Goal: Task Accomplishment & Management: Manage account settings

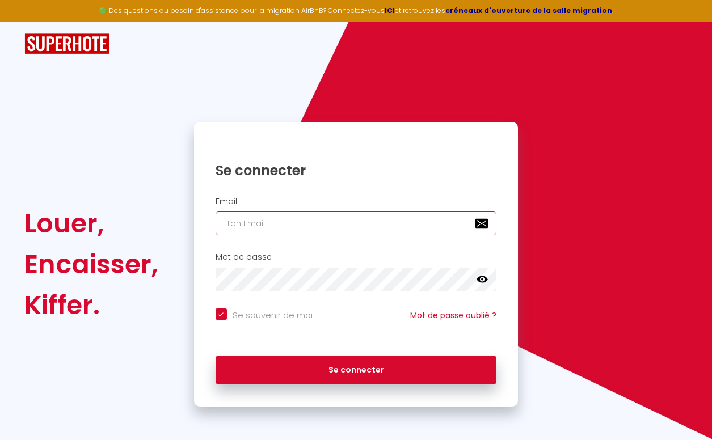
type input "[EMAIL_ADDRESS][DOMAIN_NAME]"
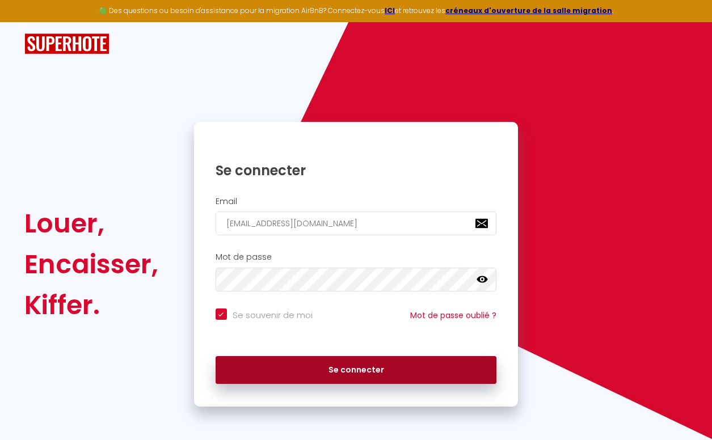
click at [309, 372] on button "Se connecter" at bounding box center [356, 370] width 281 height 28
checkbox input "true"
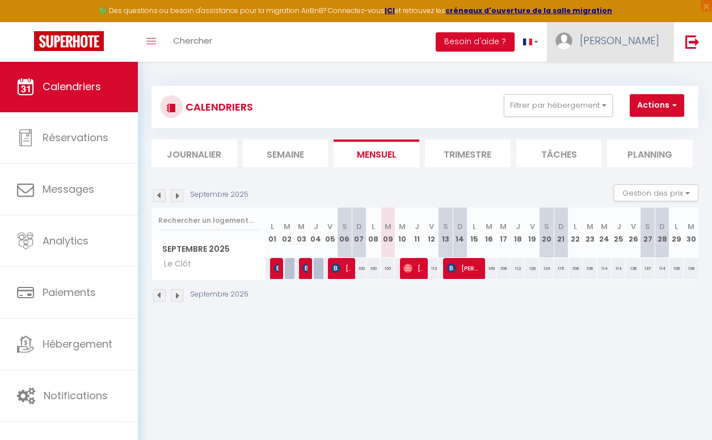
click at [628, 29] on link "[PERSON_NAME]" at bounding box center [610, 42] width 126 height 40
click at [621, 95] on link "Équipe" at bounding box center [628, 99] width 84 height 19
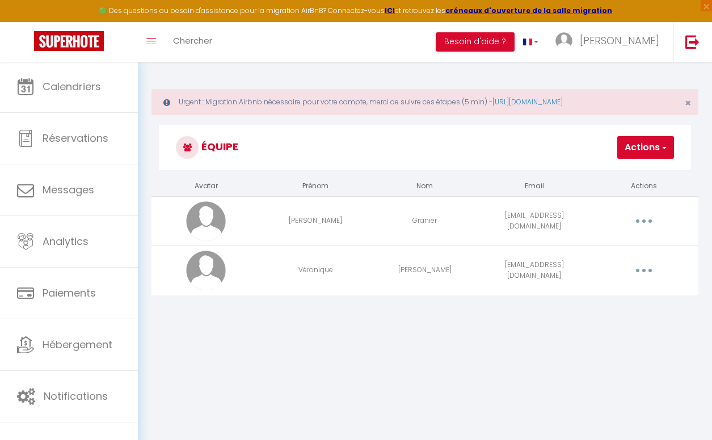
click at [652, 267] on button "button" at bounding box center [643, 271] width 30 height 22
click at [617, 297] on link "Editer" at bounding box center [613, 298] width 84 height 19
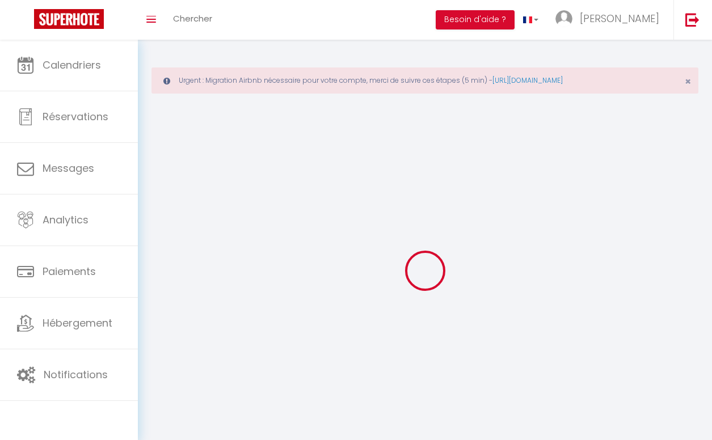
type input "Véronique"
type input "[PERSON_NAME]"
type input "[EMAIL_ADDRESS][DOMAIN_NAME]"
type textarea "[URL][DOMAIN_NAME]"
checkbox input "false"
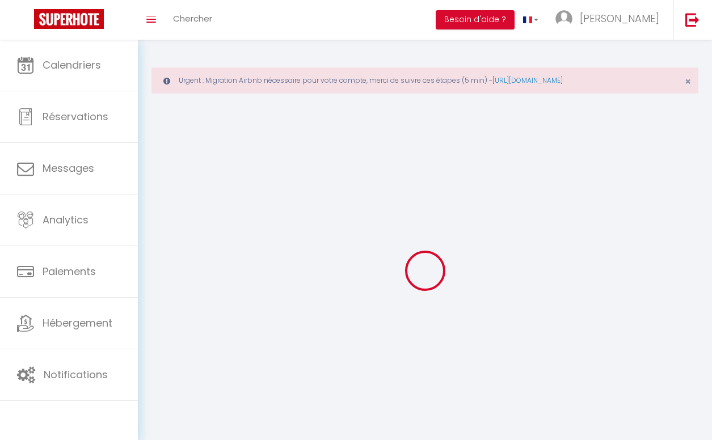
checkbox input "false"
checkbox input "true"
checkbox input "false"
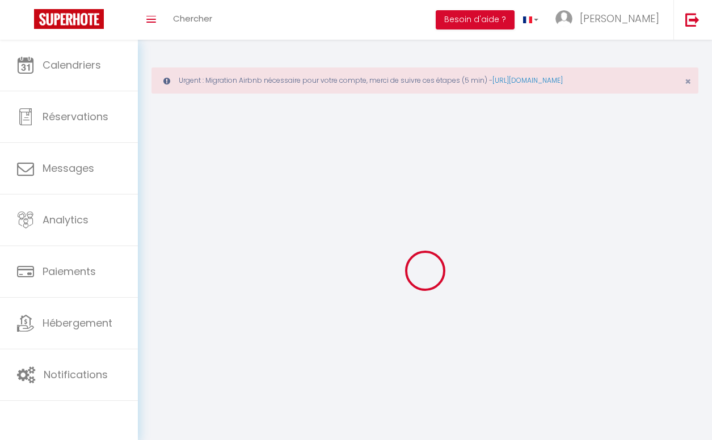
checkbox input "false"
checkbox input "true"
checkbox input "false"
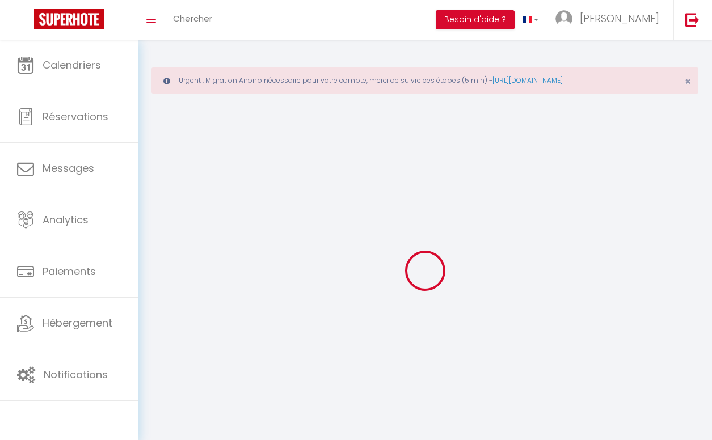
checkbox input "false"
select select
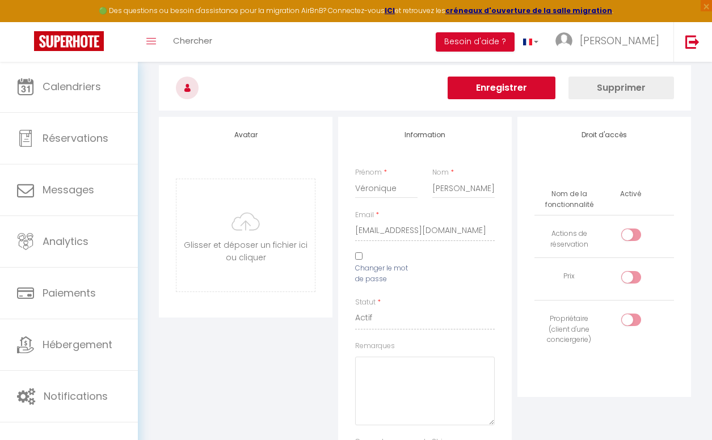
scroll to position [94, 0]
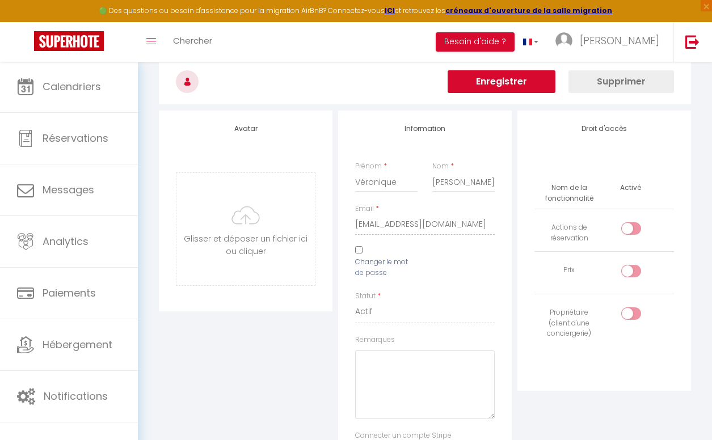
click at [362, 248] on input "Changer le mot de passe" at bounding box center [358, 249] width 7 height 7
checkbox input "true"
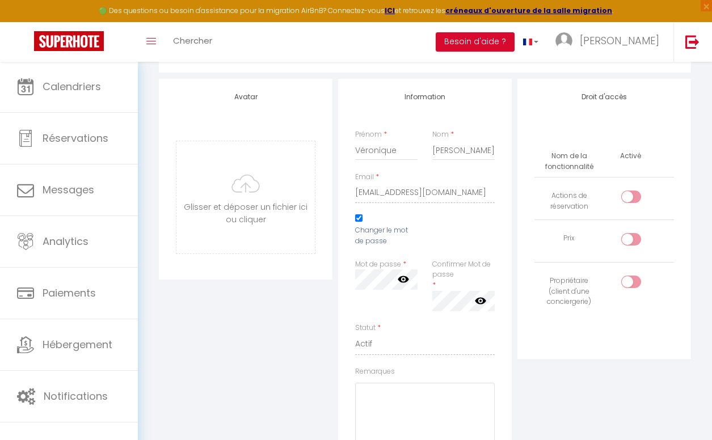
scroll to position [132, 0]
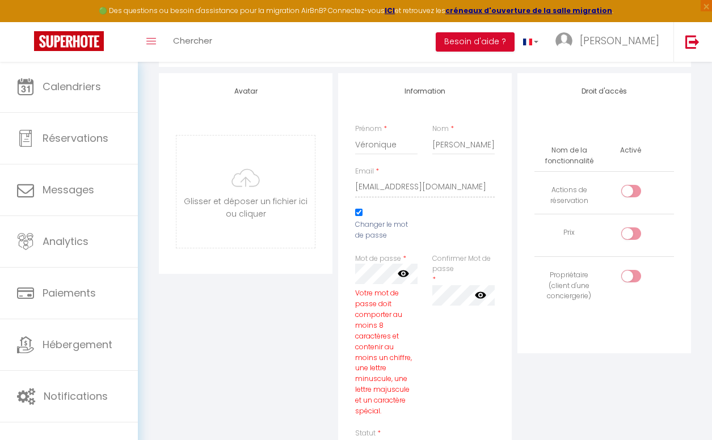
click at [400, 274] on icon at bounding box center [403, 274] width 11 height 7
click at [479, 296] on icon at bounding box center [480, 295] width 11 height 11
click at [476, 346] on div "Confirmer Mot de passe * false" at bounding box center [463, 341] width 77 height 175
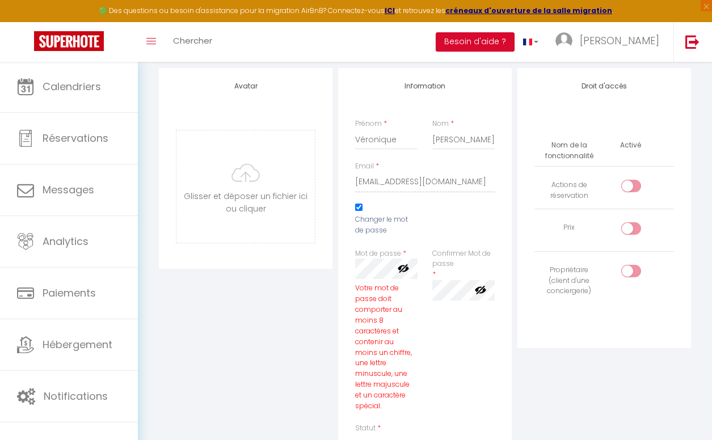
scroll to position [141, 0]
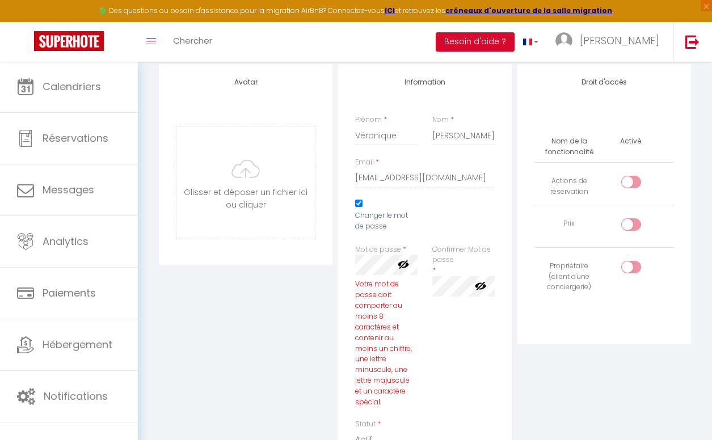
click at [400, 261] on icon at bounding box center [403, 264] width 11 height 9
click at [406, 264] on icon at bounding box center [403, 264] width 11 height 7
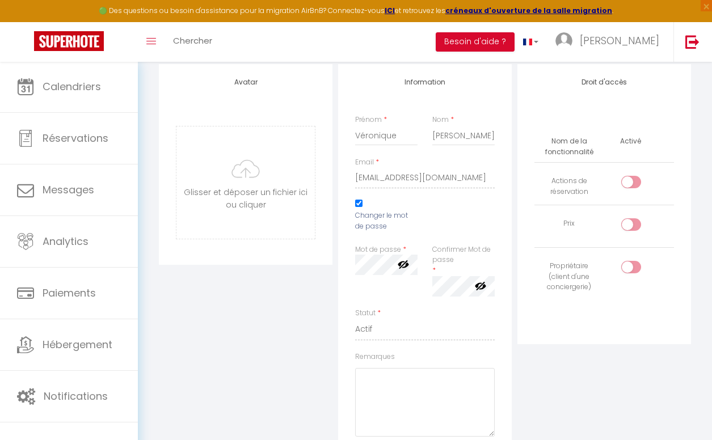
click at [425, 244] on div "Confirmer Mot de passe * false" at bounding box center [463, 276] width 77 height 64
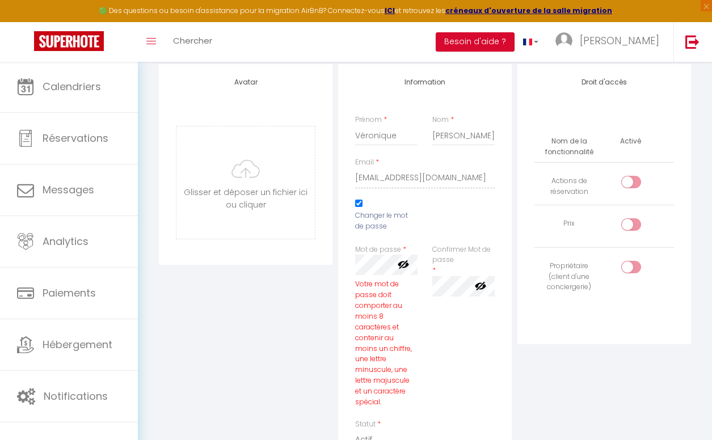
click at [441, 337] on div "Confirmer Mot de passe * false" at bounding box center [463, 331] width 77 height 175
click at [434, 334] on div "Confirmer Mot de passe * false" at bounding box center [463, 331] width 77 height 175
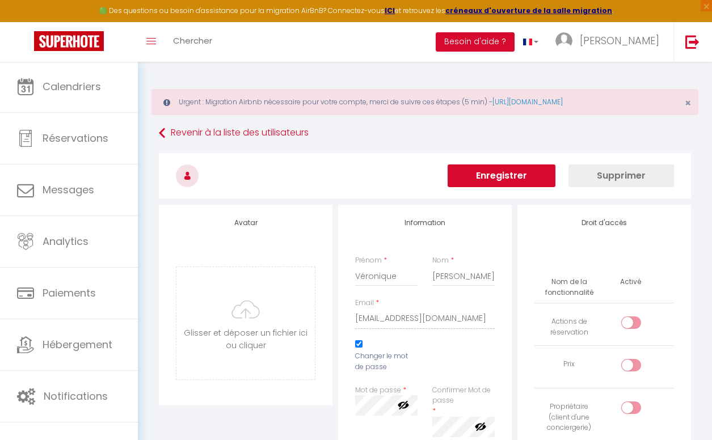
scroll to position [0, 0]
click at [532, 170] on button "Enregistrer" at bounding box center [502, 175] width 108 height 23
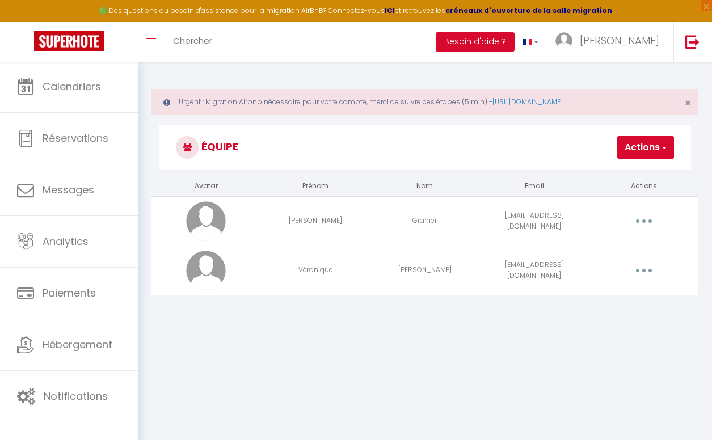
click at [652, 275] on button "button" at bounding box center [643, 271] width 30 height 22
click at [613, 294] on link "Editer" at bounding box center [613, 298] width 84 height 19
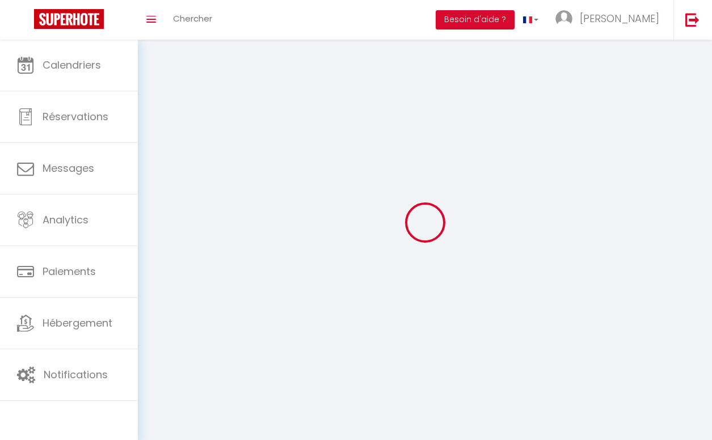
type input "Véronique"
type input "[PERSON_NAME]"
type input "[EMAIL_ADDRESS][DOMAIN_NAME]"
type textarea "[URL][DOMAIN_NAME]"
checkbox input "false"
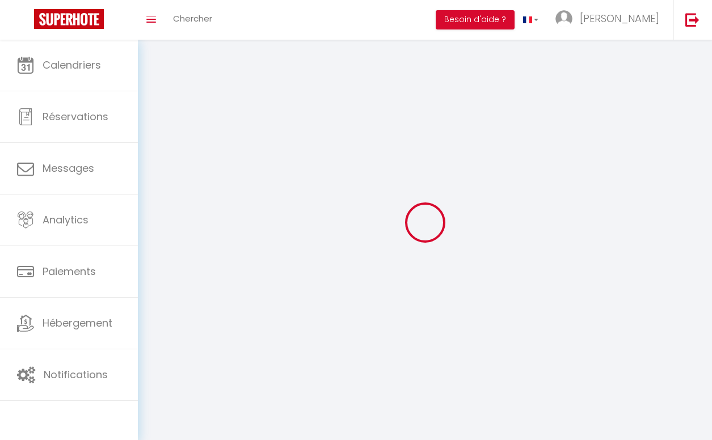
checkbox input "false"
checkbox input "true"
checkbox input "false"
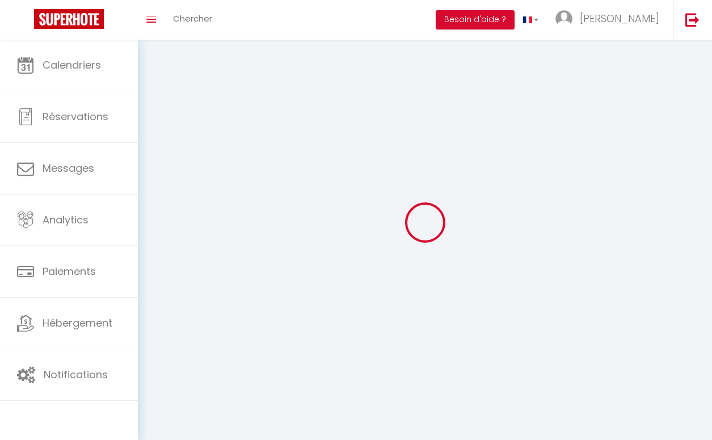
checkbox input "false"
checkbox input "true"
checkbox input "false"
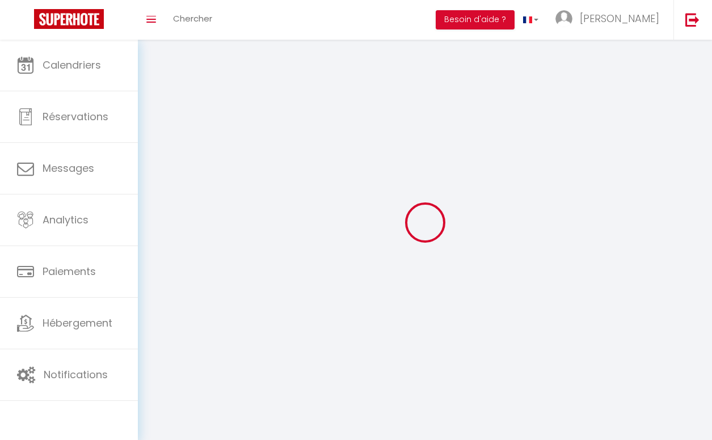
checkbox input "false"
select select
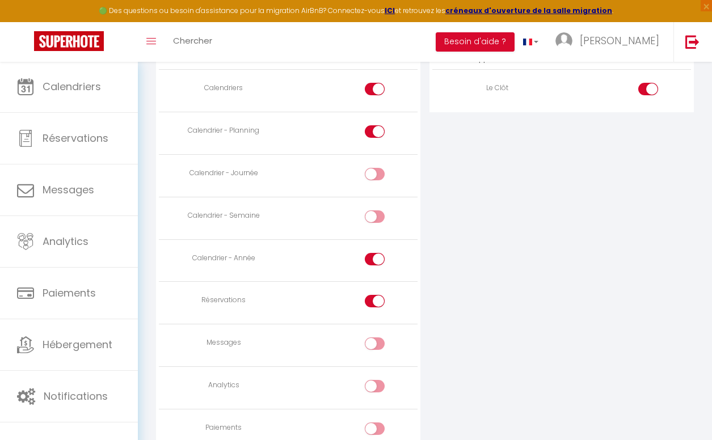
scroll to position [729, 0]
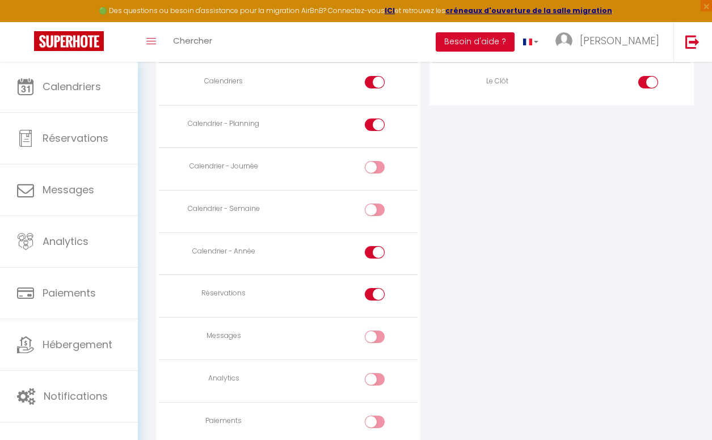
click at [372, 153] on td at bounding box center [352, 168] width 129 height 43
click at [372, 154] on td at bounding box center [352, 168] width 129 height 43
click at [375, 161] on input "checkbox" at bounding box center [384, 169] width 20 height 17
checkbox input "true"
click at [375, 206] on input "checkbox" at bounding box center [384, 212] width 20 height 17
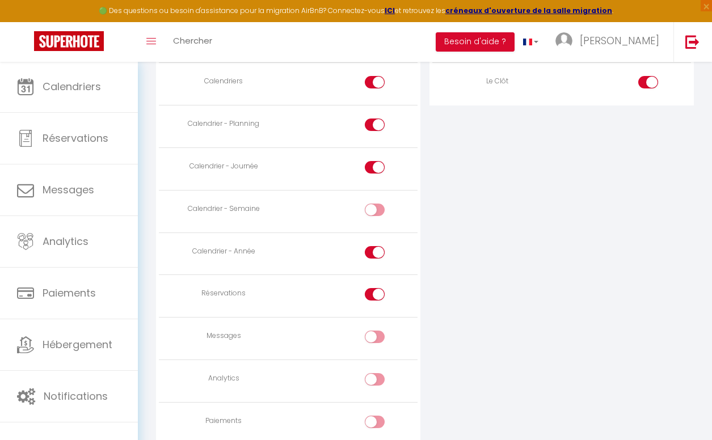
checkbox input "true"
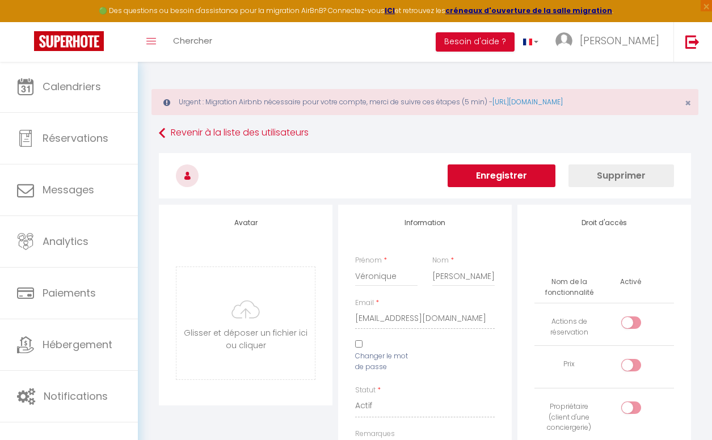
scroll to position [0, 0]
click at [489, 178] on button "Enregistrer" at bounding box center [502, 175] width 108 height 23
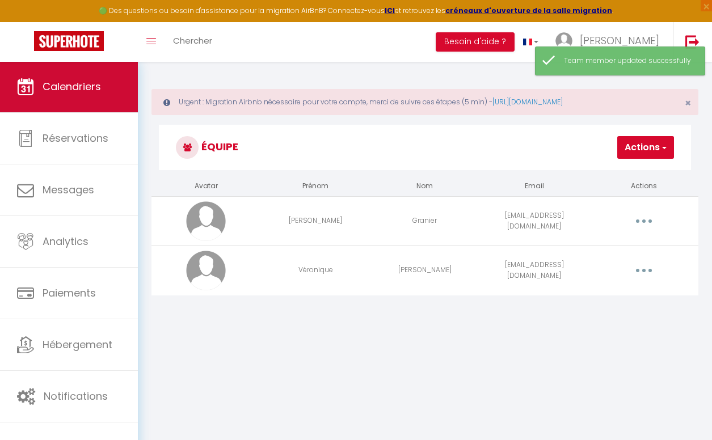
click at [107, 104] on link "Calendriers" at bounding box center [69, 86] width 138 height 51
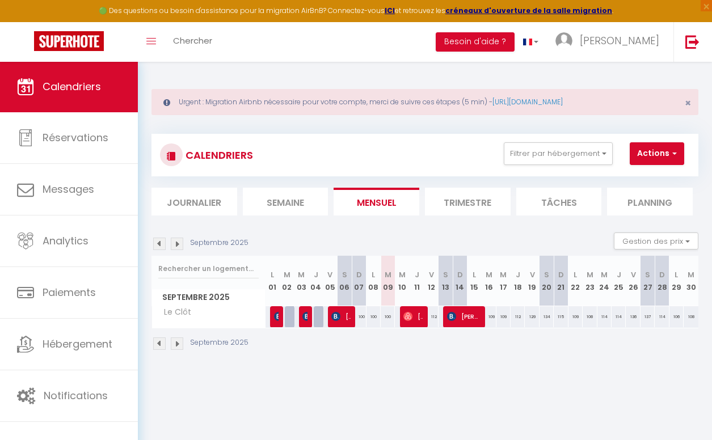
click at [408, 319] on img at bounding box center [407, 316] width 9 height 9
select select "OK"
select select "0"
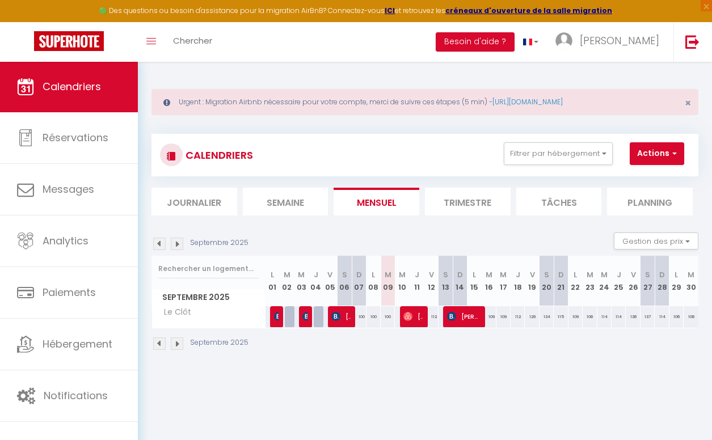
select select "1"
select select
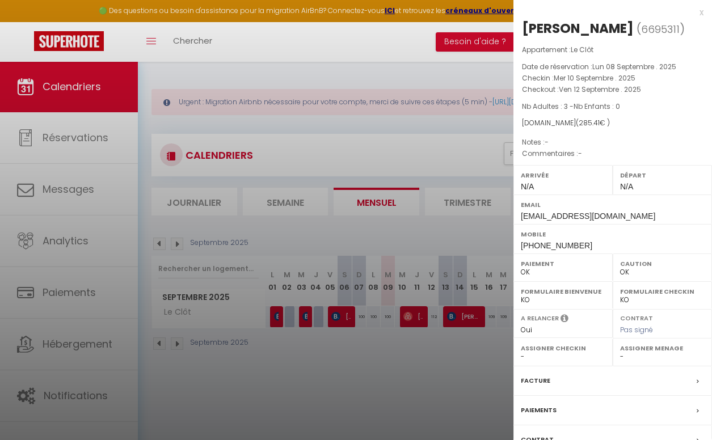
click at [421, 366] on div at bounding box center [356, 220] width 712 height 440
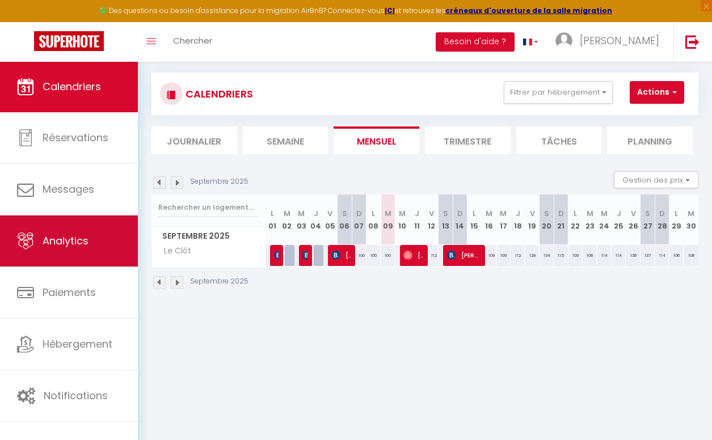
scroll to position [61, 0]
click at [91, 233] on link "Analytics" at bounding box center [69, 241] width 138 height 51
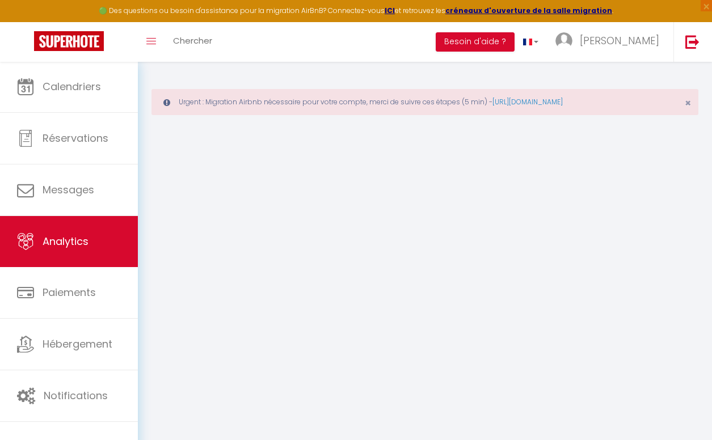
select select "2025"
select select "9"
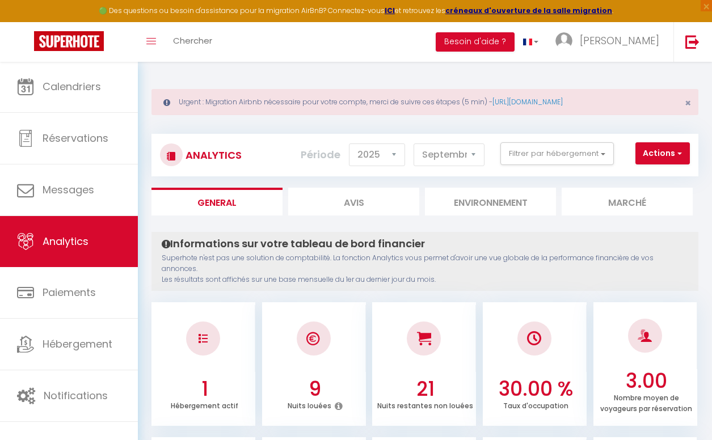
click at [392, 205] on li "Avis" at bounding box center [353, 202] width 131 height 28
select select "2025"
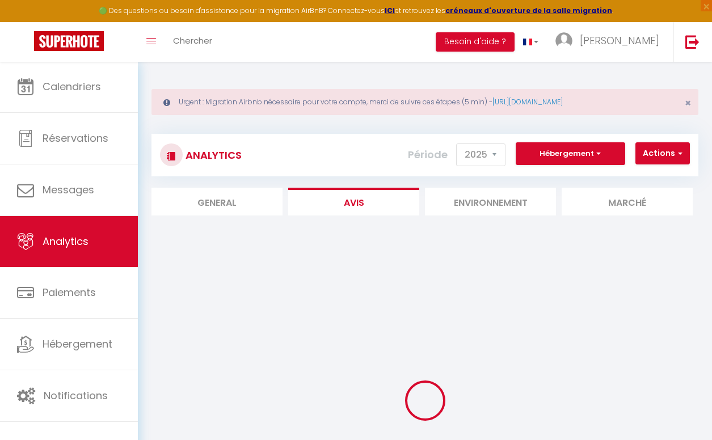
click at [473, 201] on li "Environnement" at bounding box center [490, 202] width 131 height 28
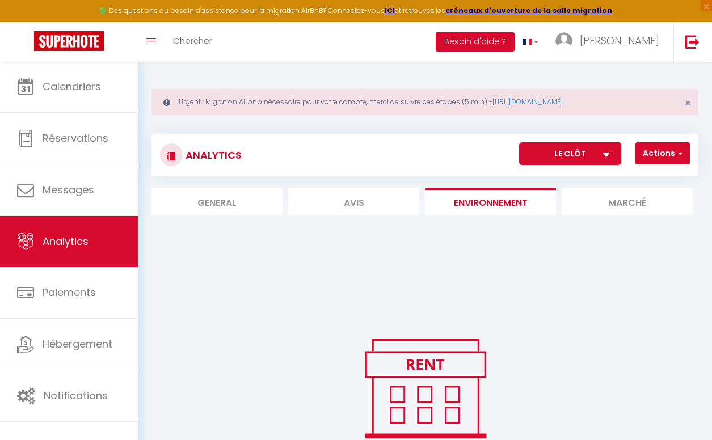
click at [234, 198] on li "General" at bounding box center [216, 202] width 131 height 28
select select "2025"
select select "9"
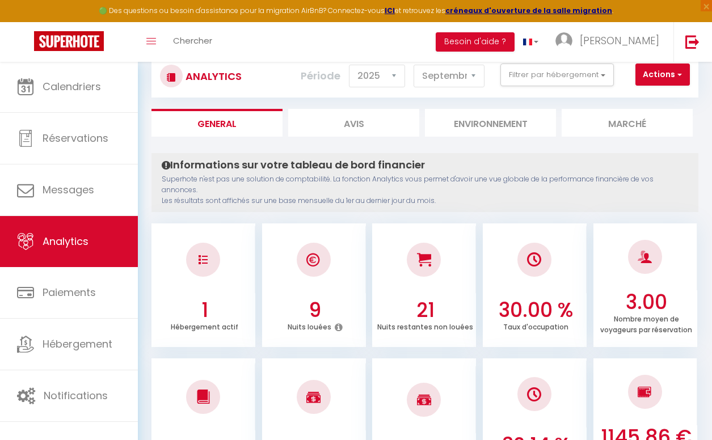
scroll to position [11, 0]
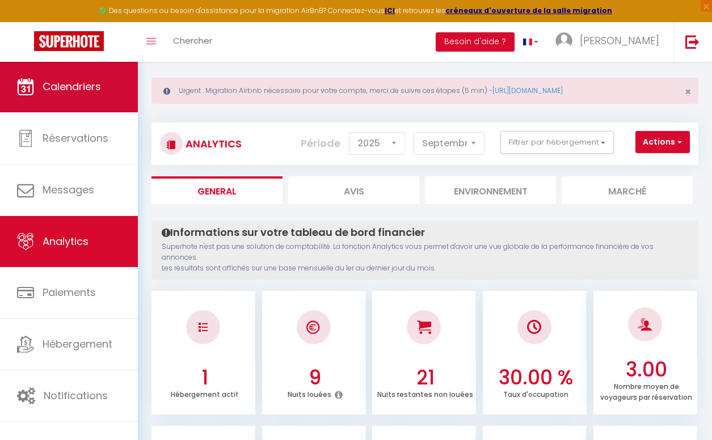
click at [106, 92] on link "Calendriers" at bounding box center [69, 86] width 138 height 51
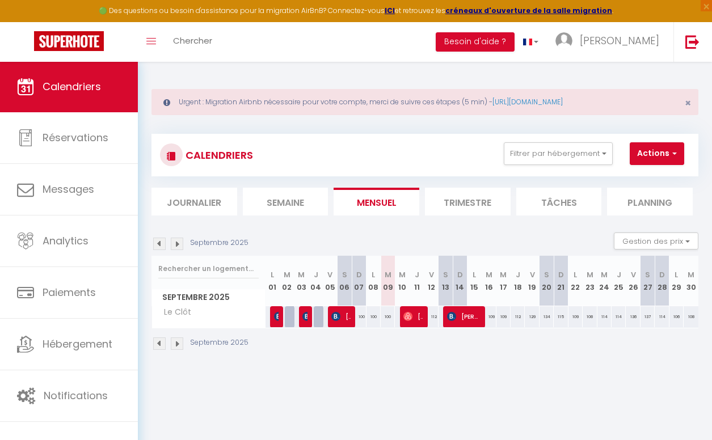
click at [410, 314] on img at bounding box center [407, 316] width 9 height 9
select select "OK"
select select "0"
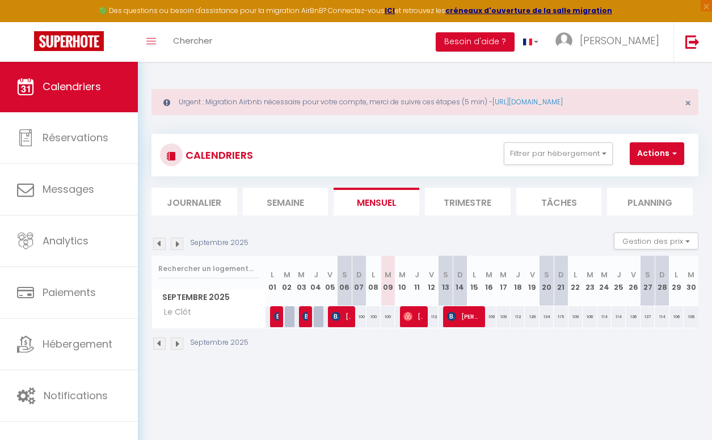
select select "1"
select select
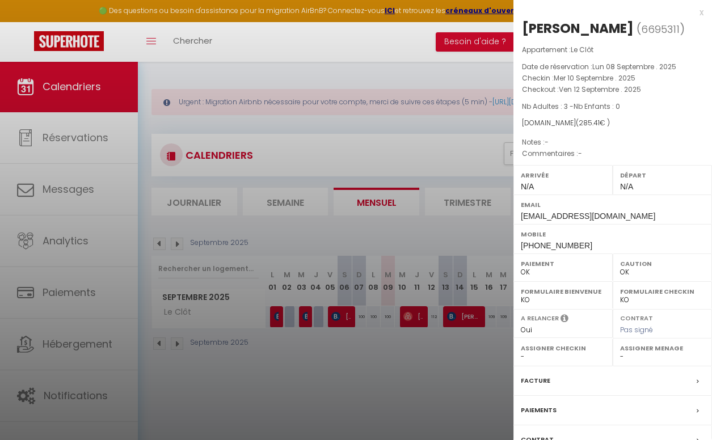
click at [441, 345] on div at bounding box center [356, 220] width 712 height 440
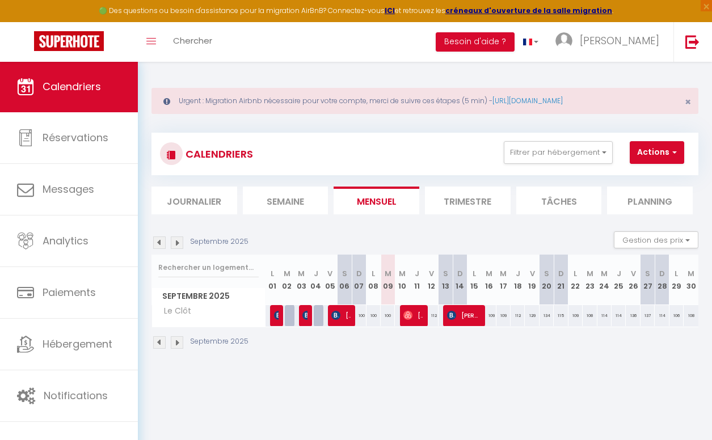
scroll to position [7, 0]
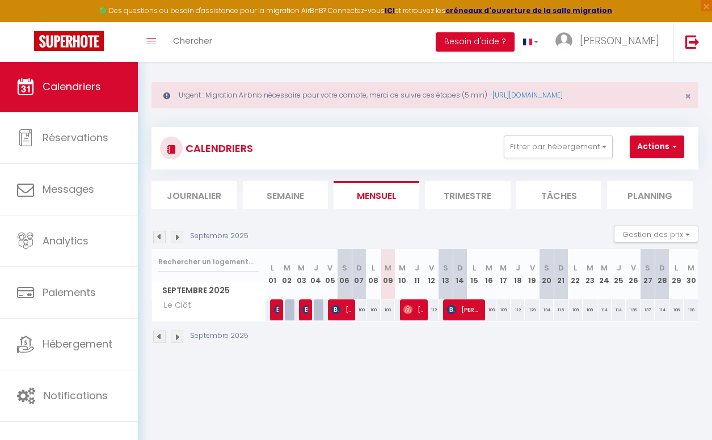
click at [462, 197] on li "Trimestre" at bounding box center [468, 195] width 86 height 28
